Goal: Use online tool/utility: Use online tool/utility

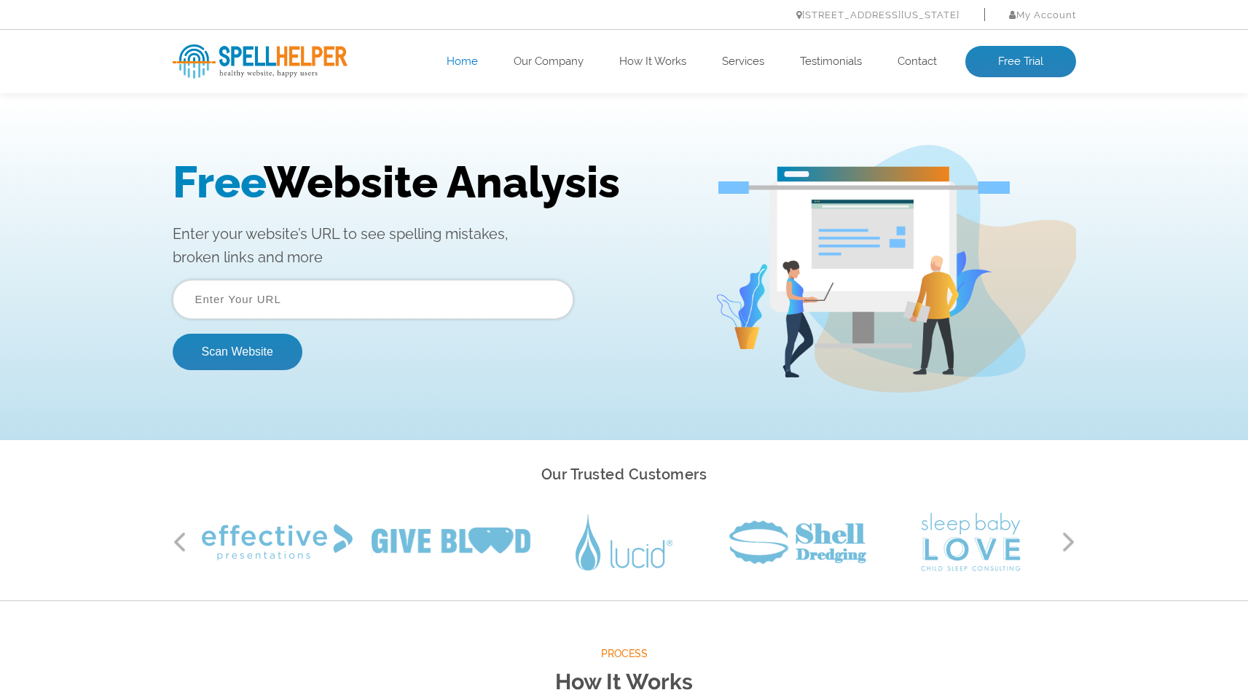
click at [340, 299] on input "text" at bounding box center [373, 299] width 401 height 39
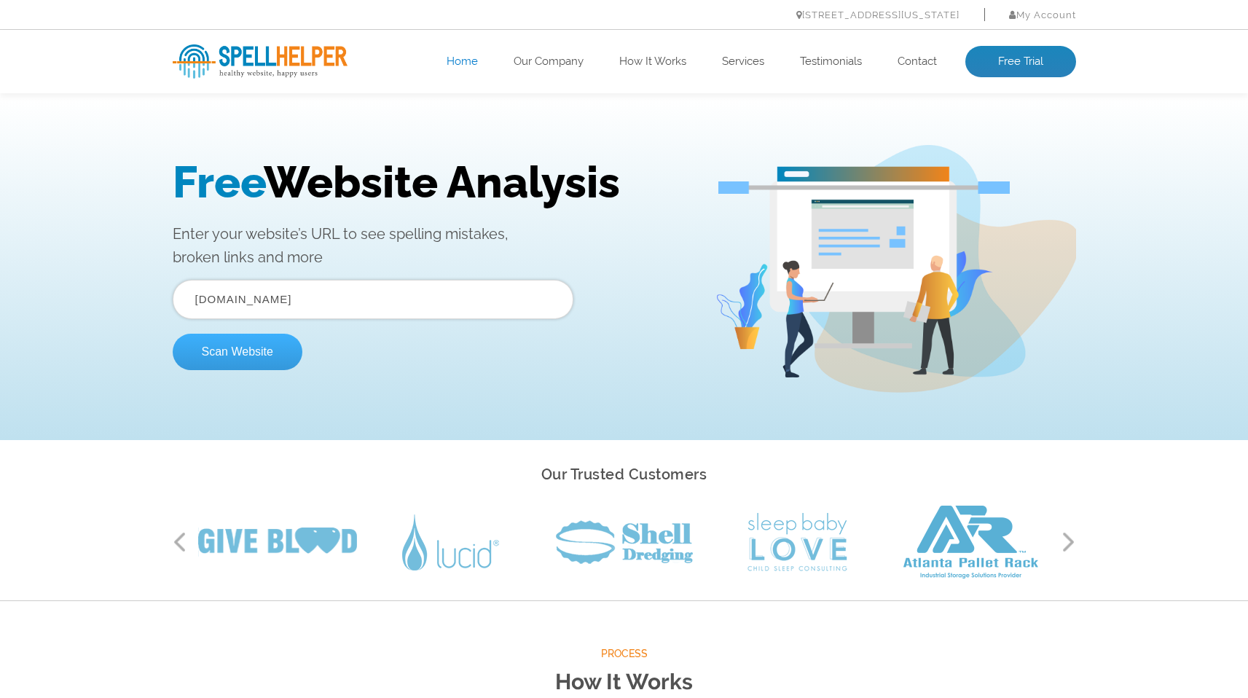
type input "[DOMAIN_NAME]"
click at [267, 351] on button "Scan Website" at bounding box center [238, 352] width 130 height 36
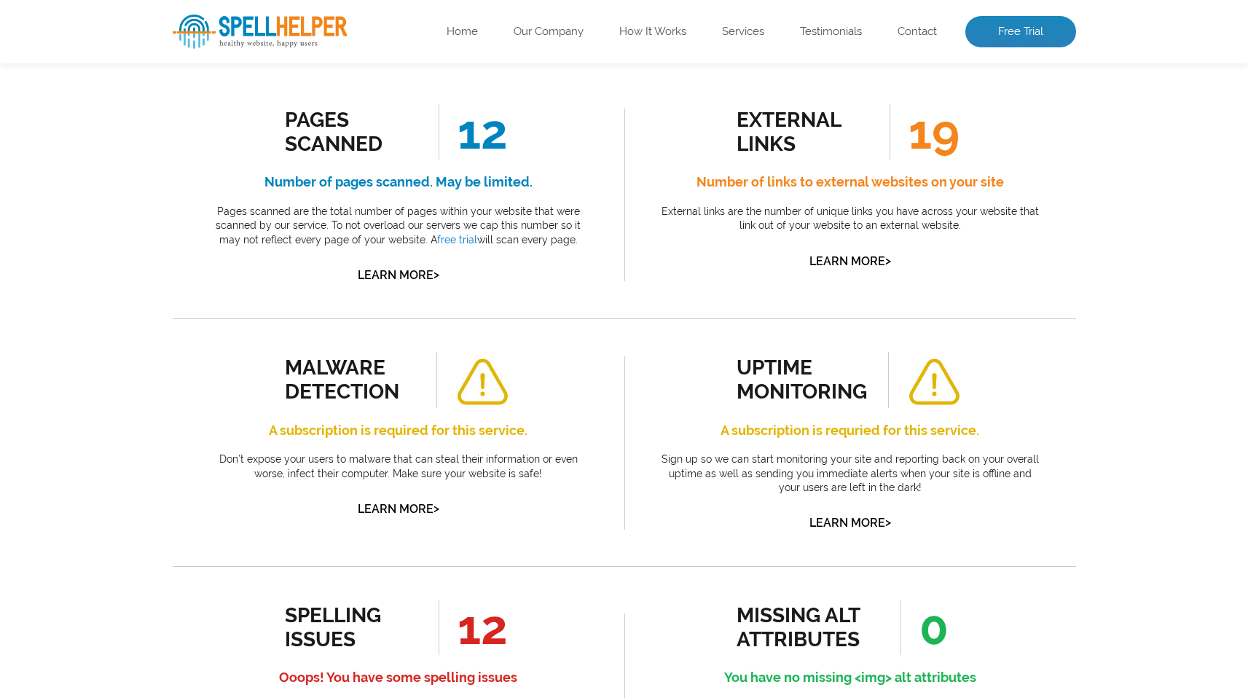
scroll to position [493, 0]
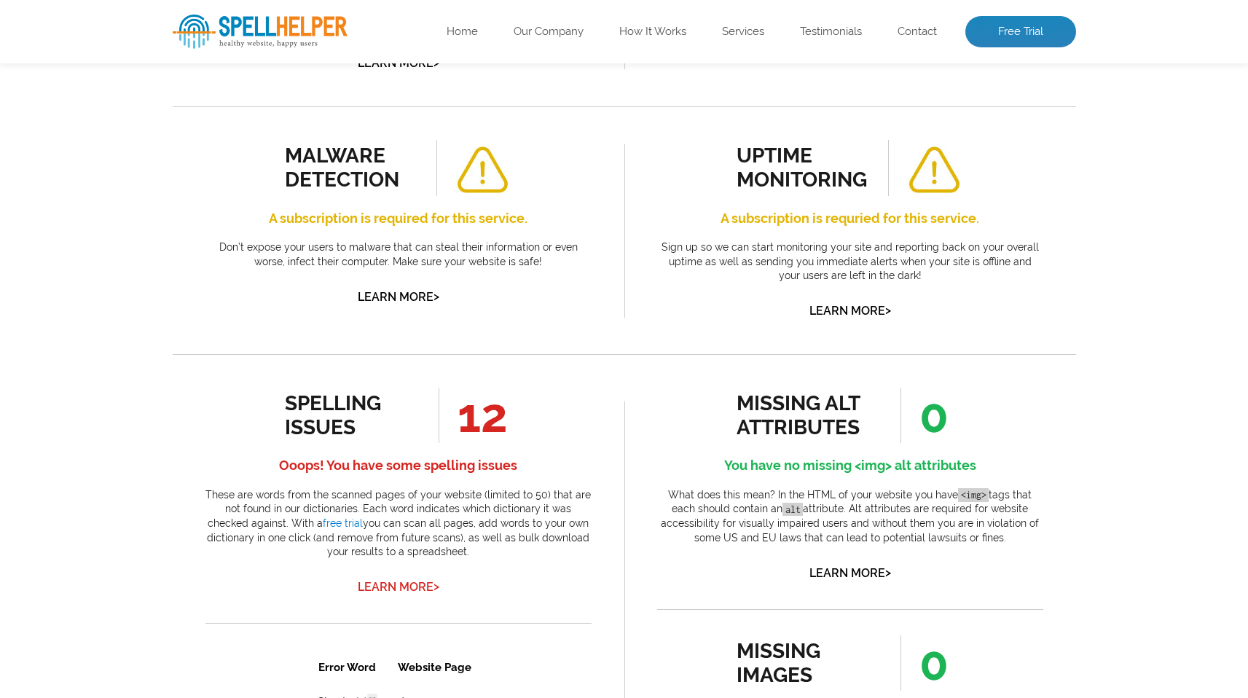
click at [431, 591] on link "Learn More >" at bounding box center [399, 587] width 82 height 14
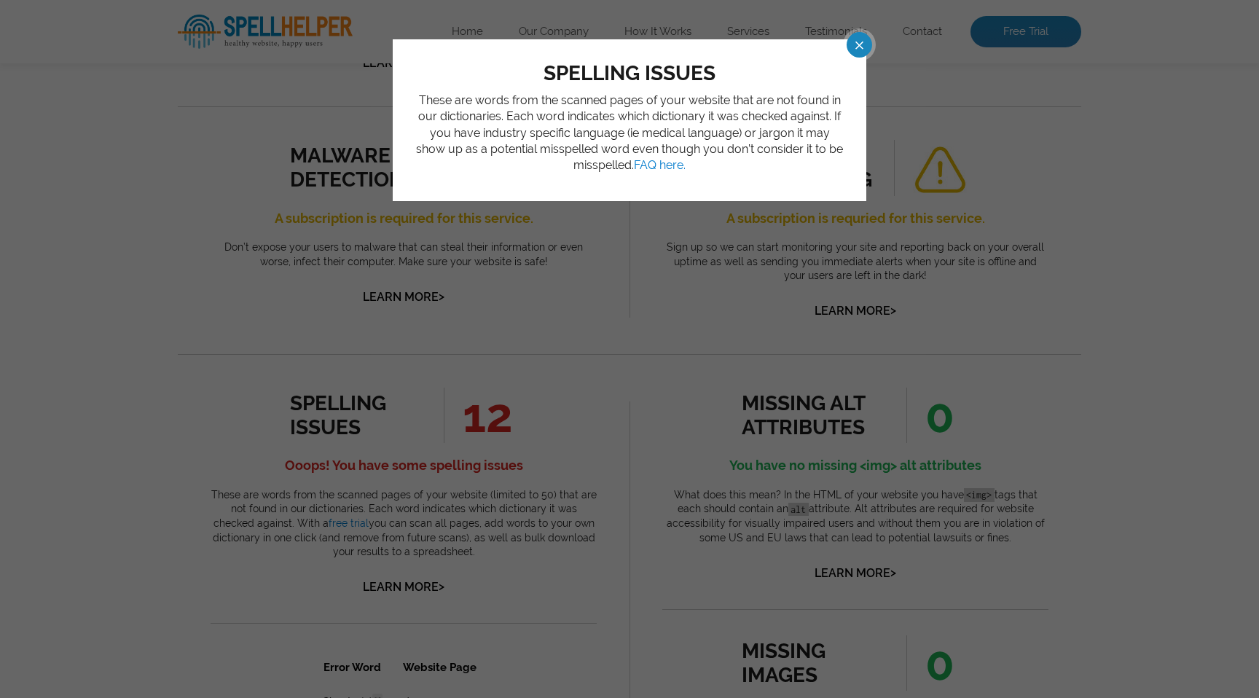
click at [610, 297] on div "spelling issues These are words from the scanned pages of your website that are…" at bounding box center [629, 349] width 1259 height 698
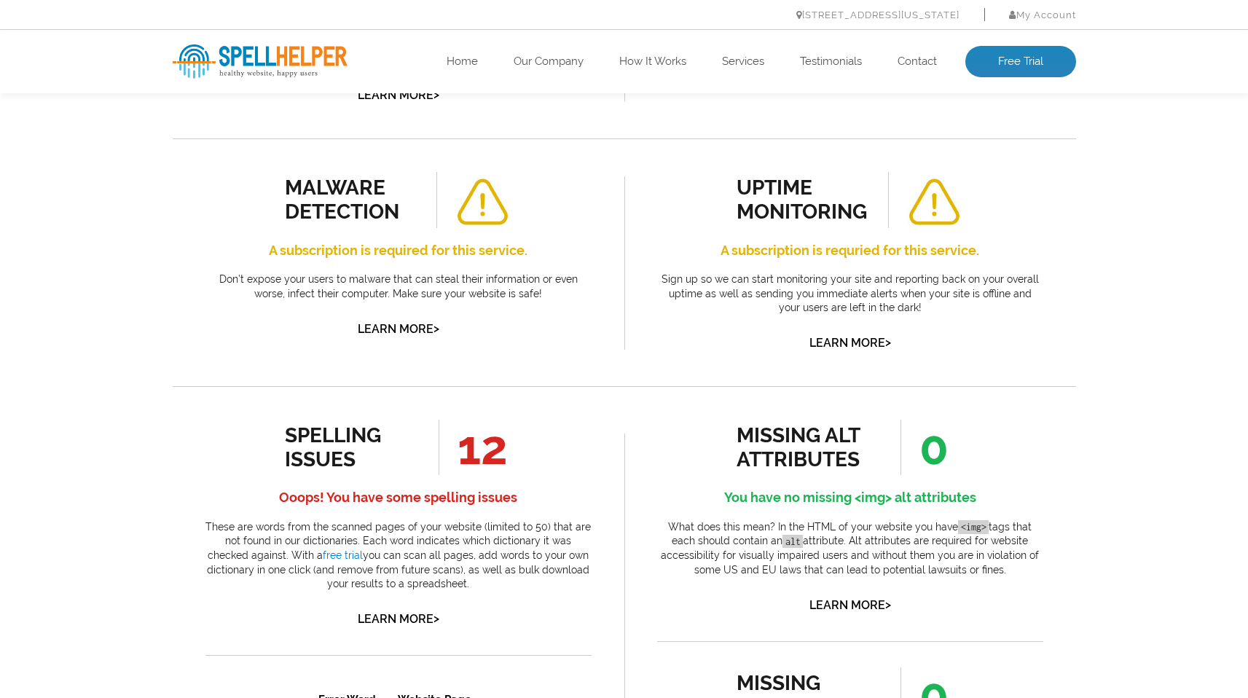
scroll to position [0, 0]
